Goal: Navigation & Orientation: Find specific page/section

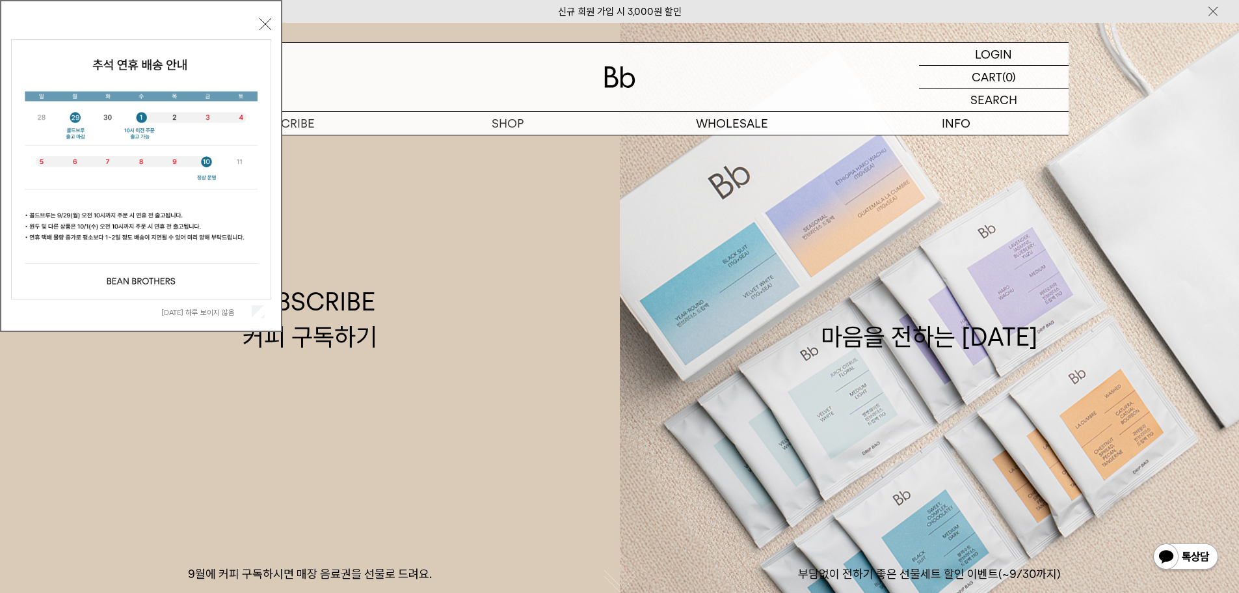
click at [263, 23] on button "닫기" at bounding box center [266, 24] width 12 height 12
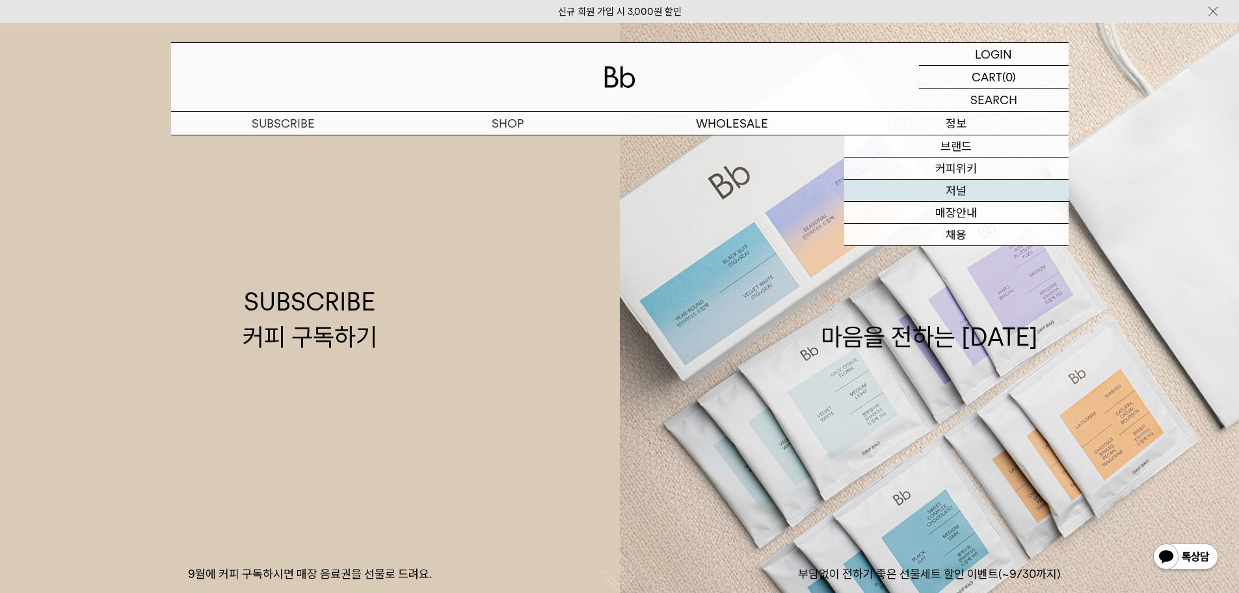
click at [949, 187] on link "저널" at bounding box center [956, 191] width 224 height 22
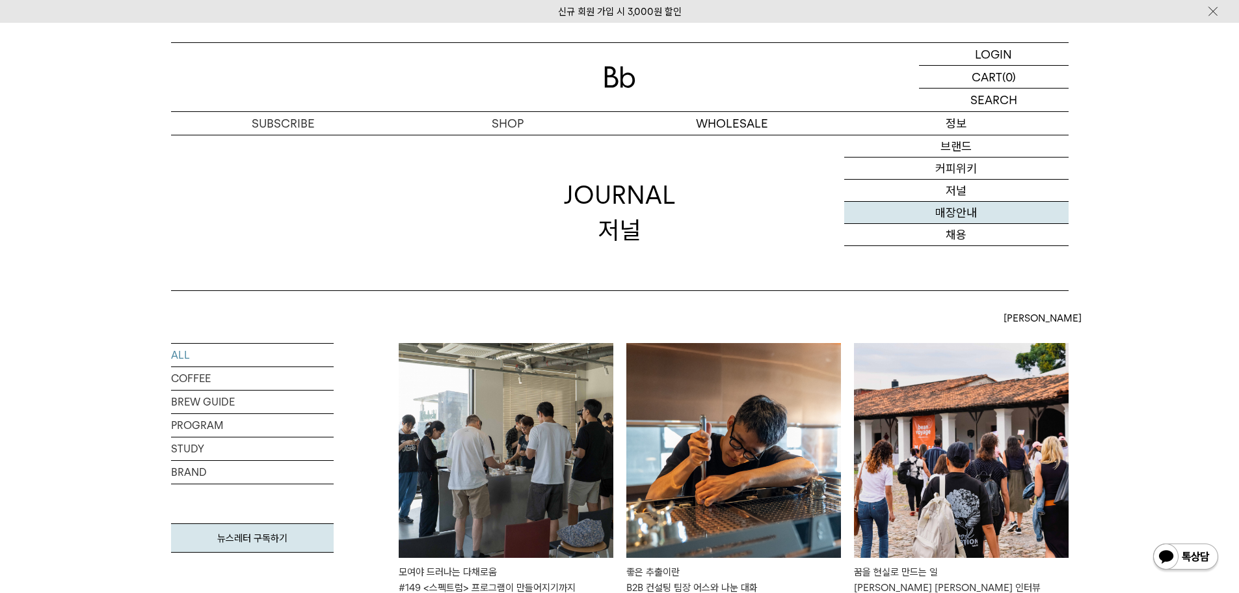
click at [946, 209] on link "매장안내" at bounding box center [956, 213] width 224 height 22
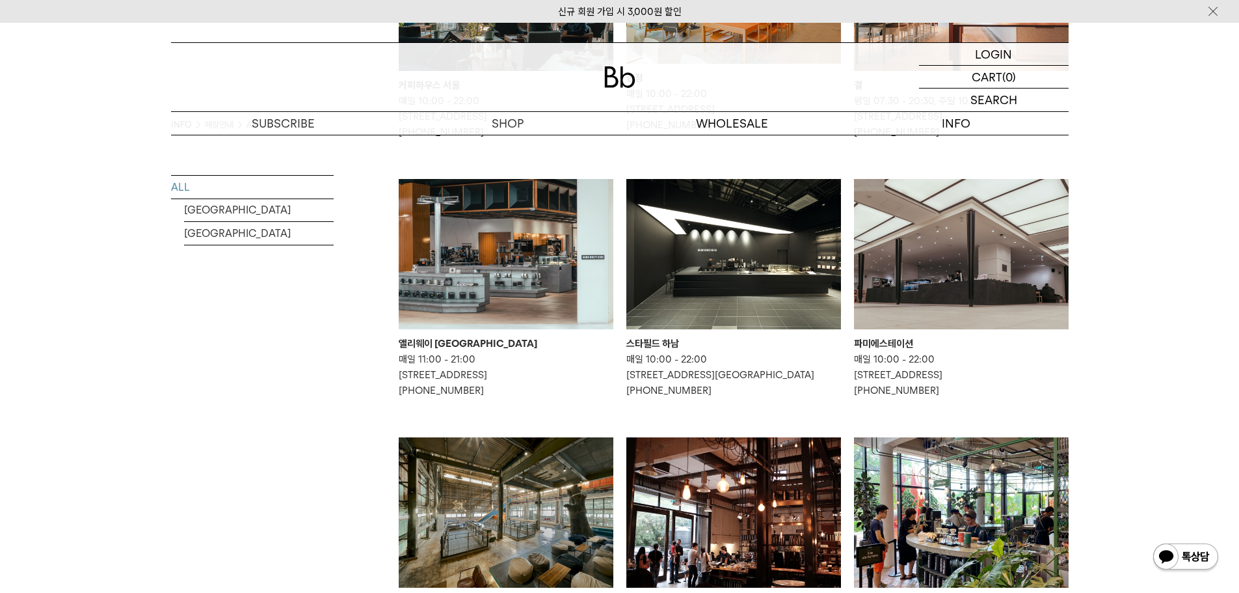
scroll to position [325, 0]
